Goal: Task Accomplishment & Management: Manage account settings

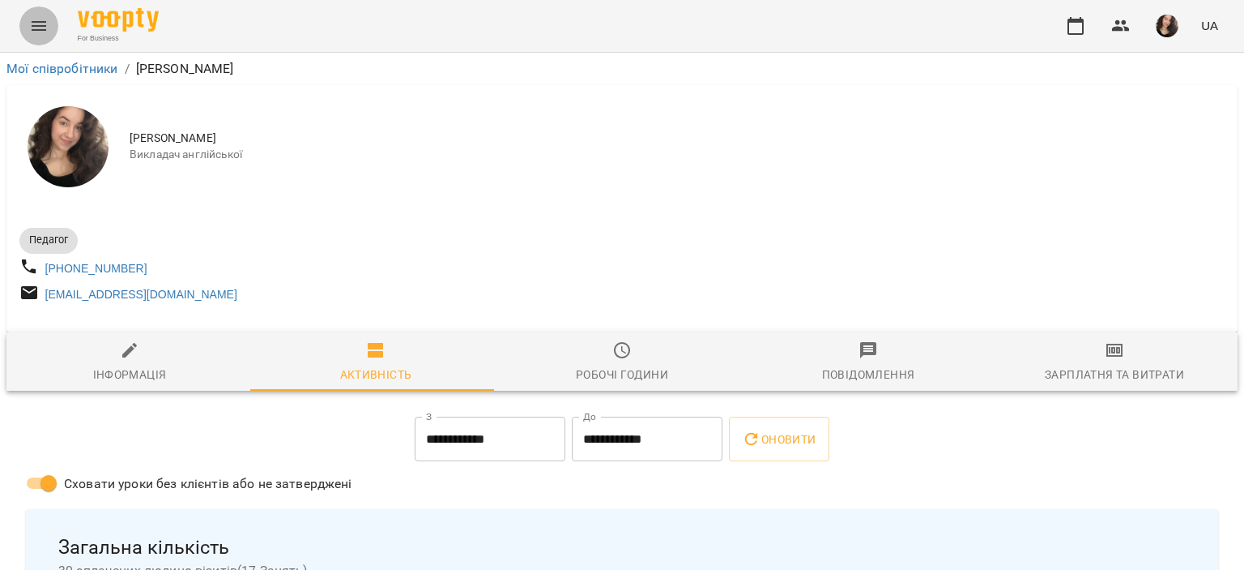
click at [36, 27] on icon "Menu" at bounding box center [38, 25] width 19 height 19
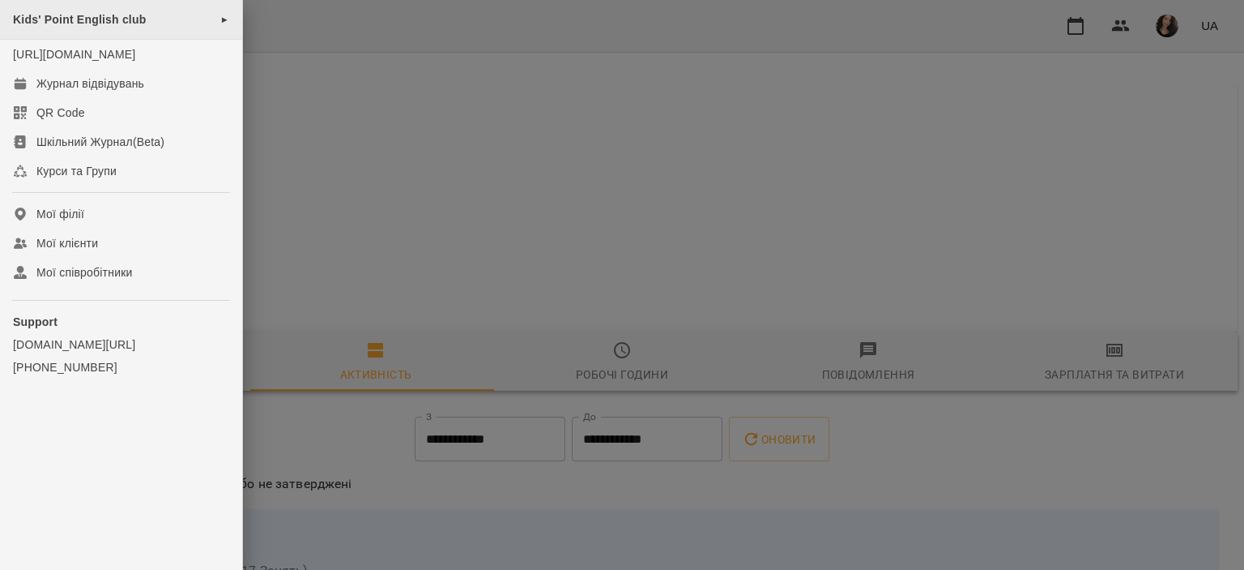
click at [122, 34] on div "Kids' Point English club ►" at bounding box center [121, 20] width 242 height 40
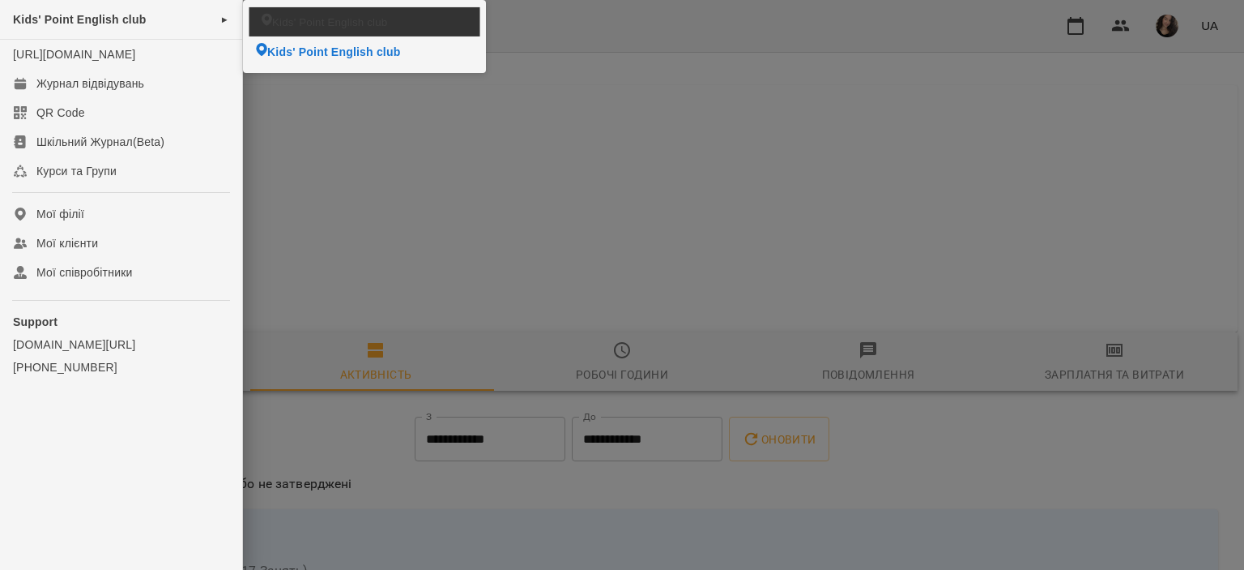
click at [298, 18] on span "Kids' Point English club" at bounding box center [329, 21] width 115 height 15
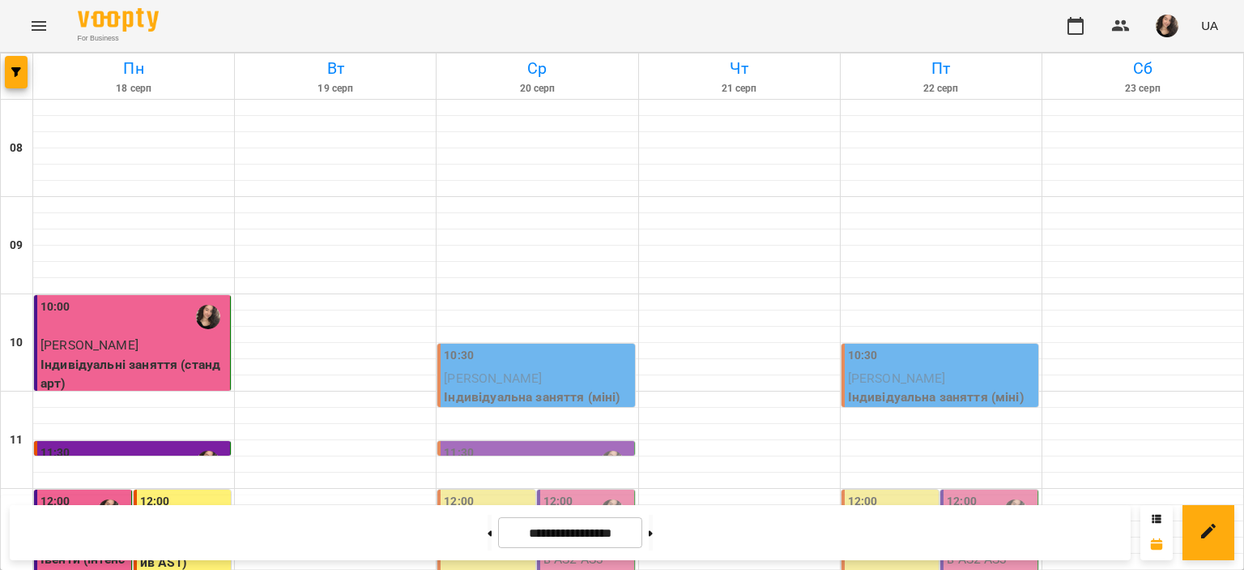
scroll to position [263, 0]
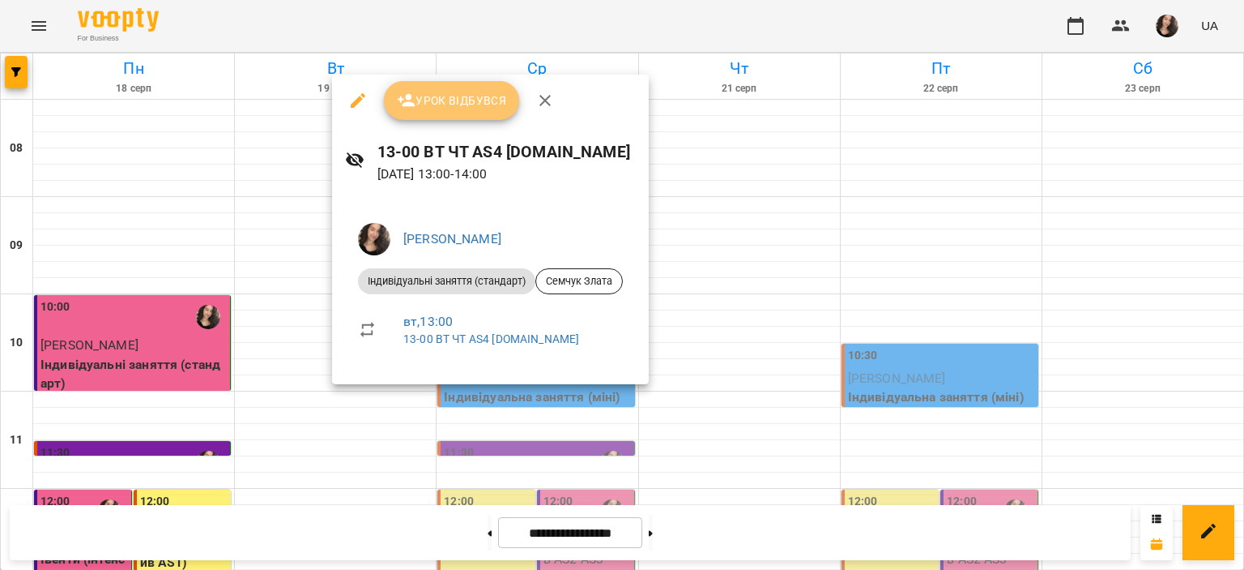
click at [460, 91] on span "Урок відбувся" at bounding box center [452, 100] width 110 height 19
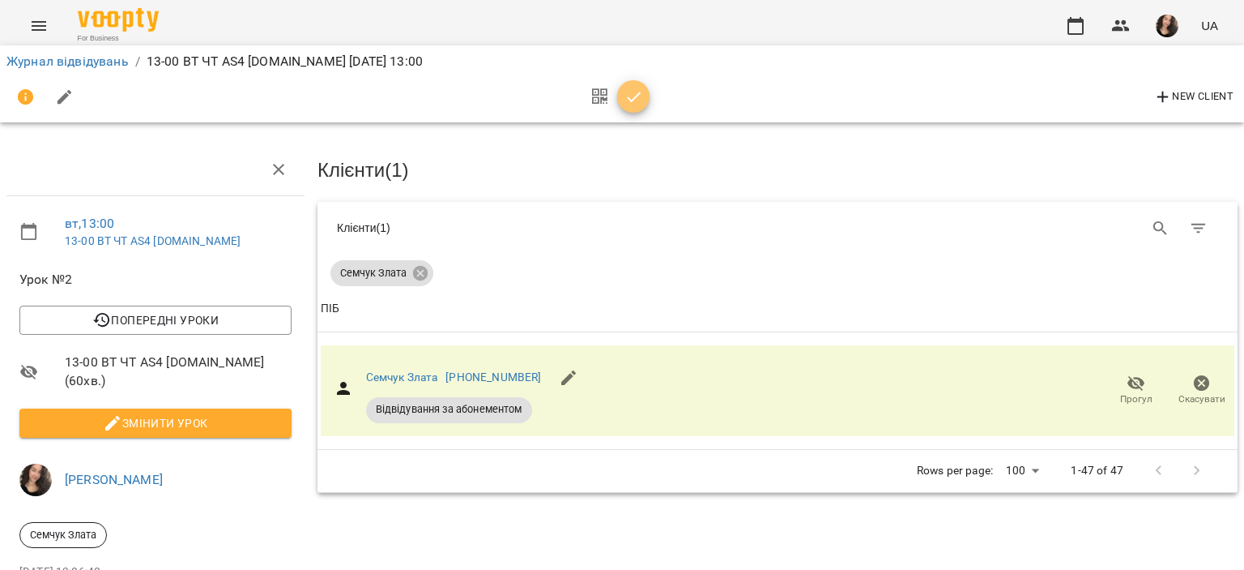
click at [639, 96] on icon "button" at bounding box center [634, 97] width 19 height 19
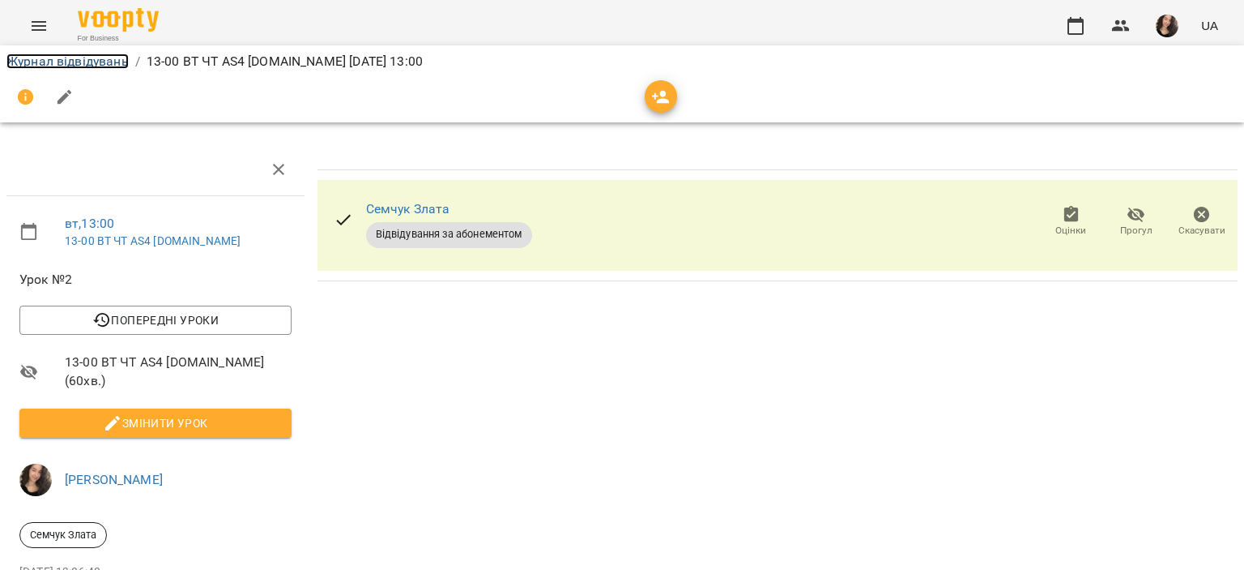
click at [85, 60] on link "Журнал відвідувань" at bounding box center [67, 60] width 122 height 15
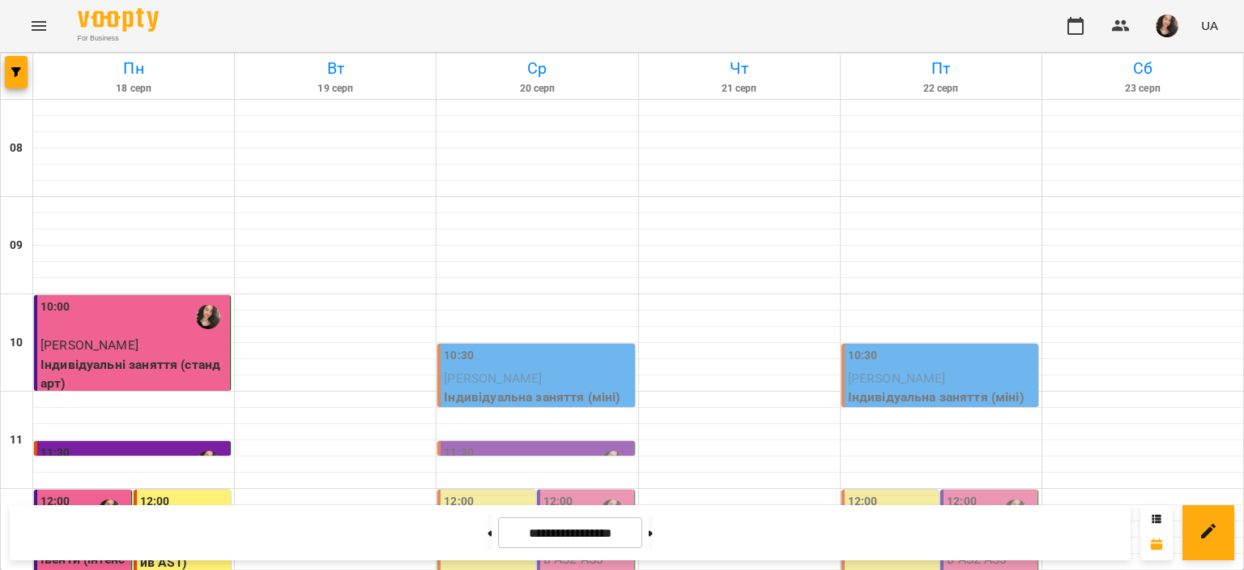
scroll to position [336, 0]
